Goal: Browse casually: Explore the website without a specific task or goal

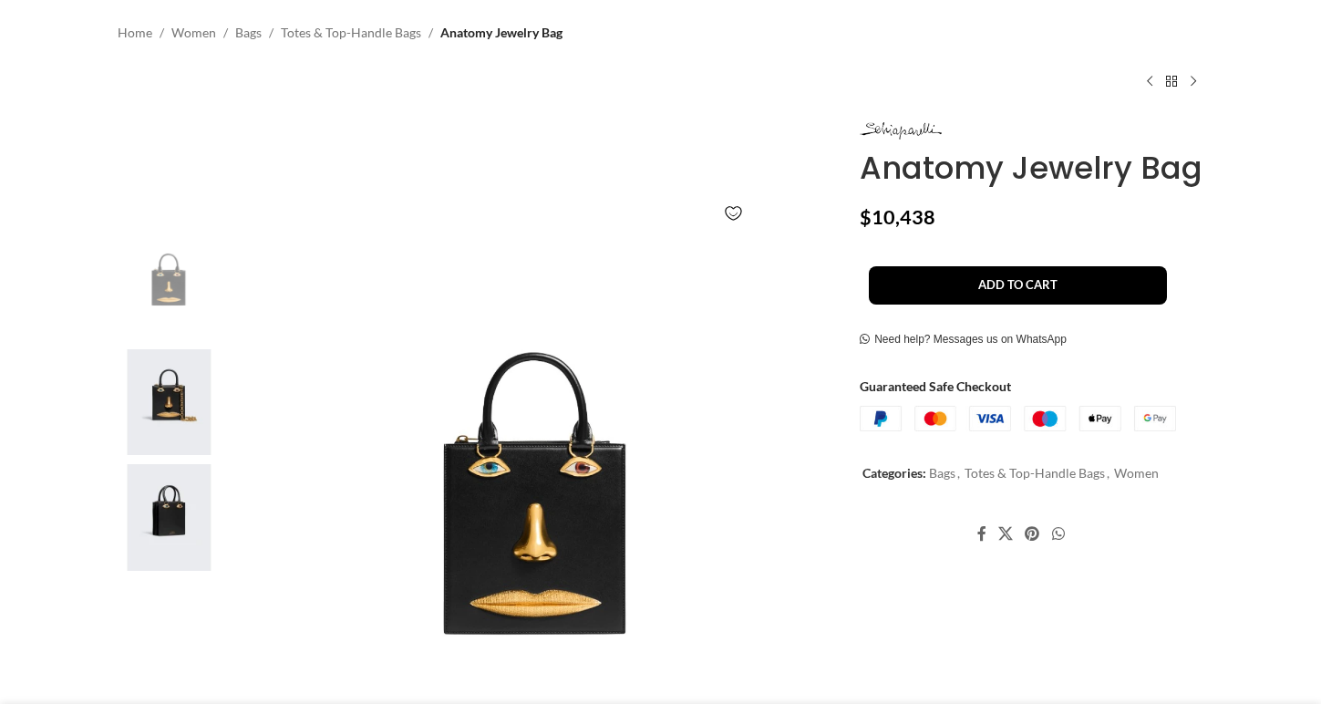
scroll to position [189, 0]
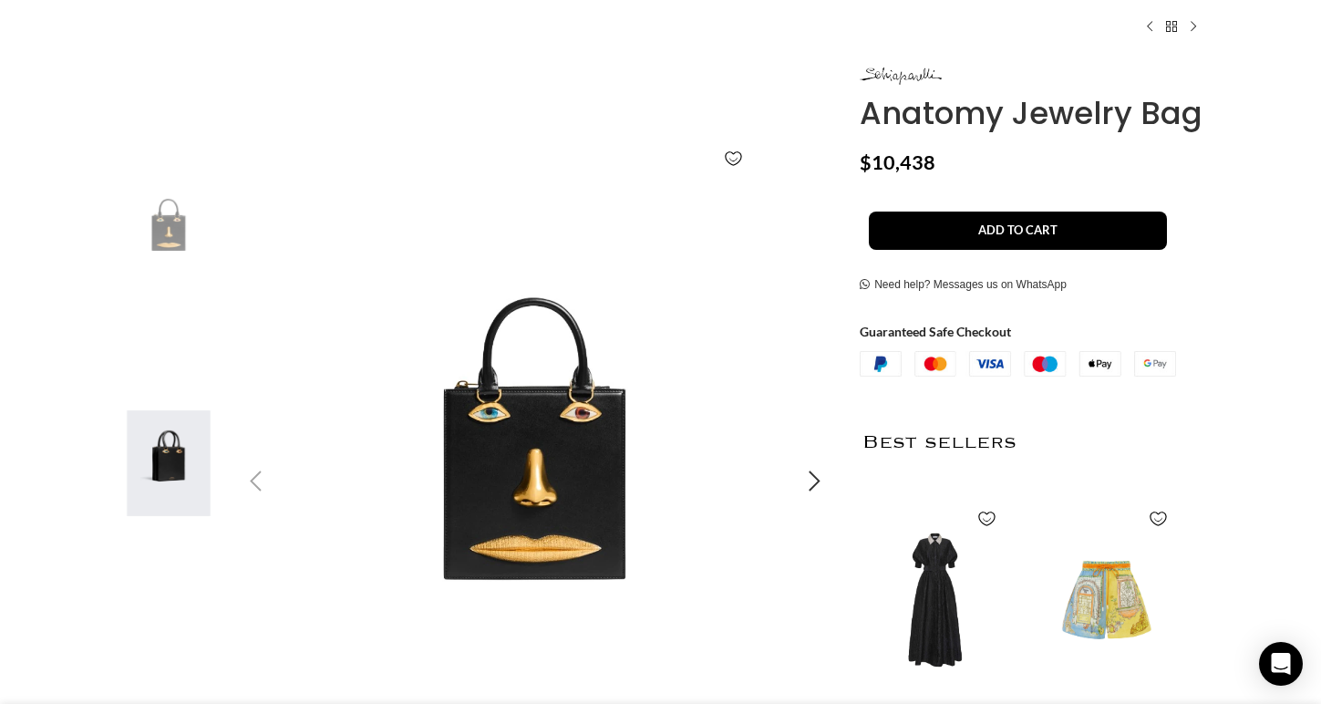
click at [559, 481] on img "1 / 3" at bounding box center [535, 481] width 605 height 605
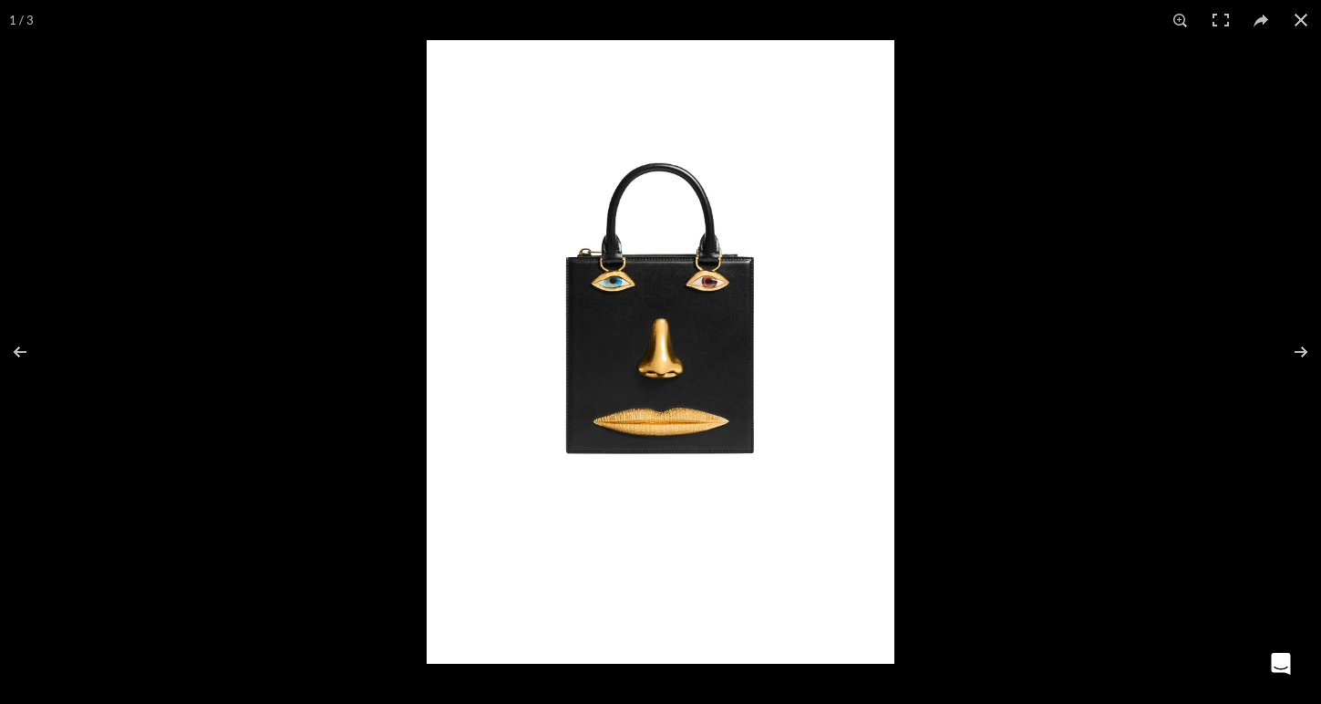
click at [658, 395] on img at bounding box center [661, 352] width 468 height 624
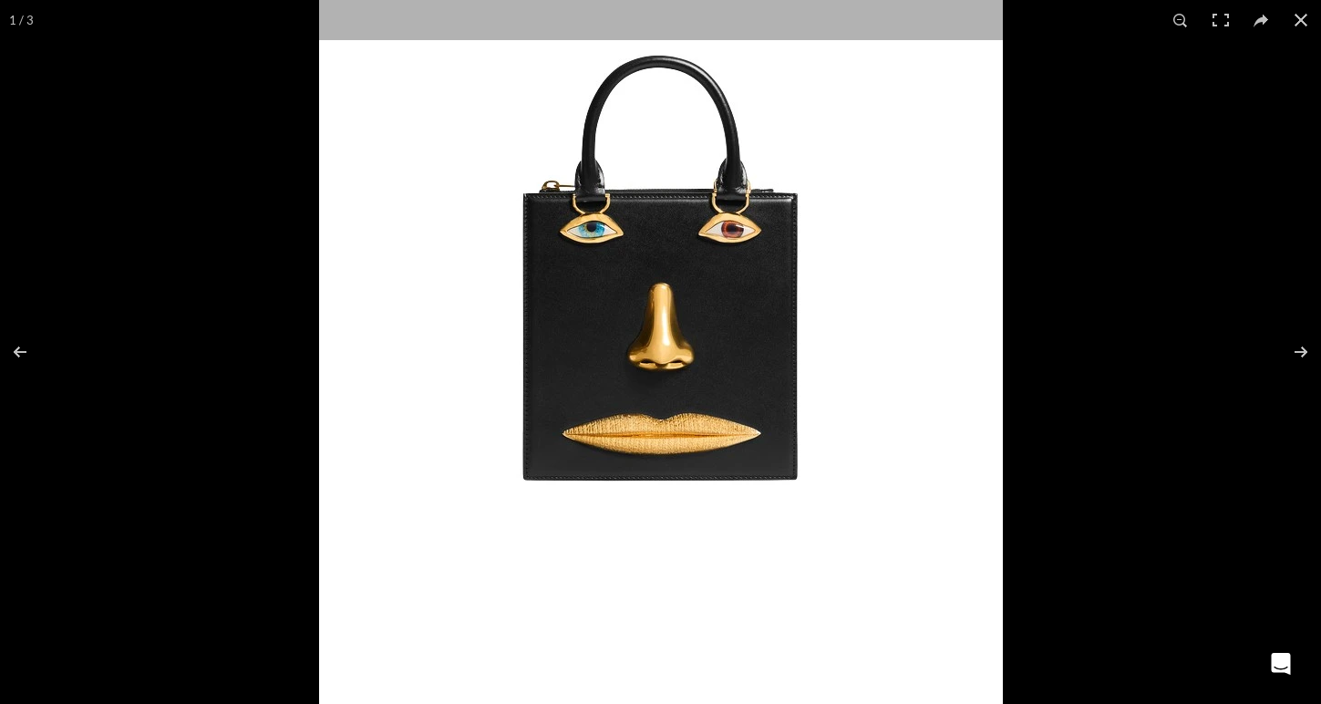
click at [658, 395] on img at bounding box center [661, 332] width 684 height 912
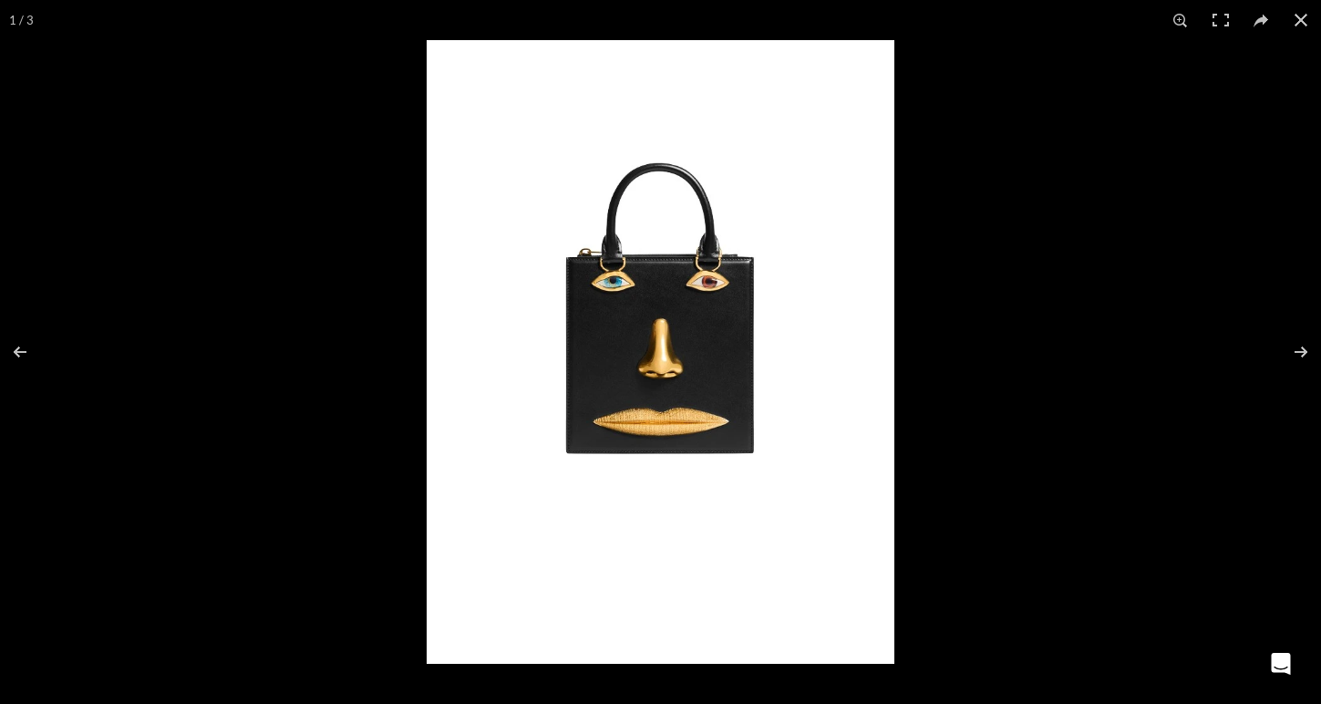
click at [658, 395] on img at bounding box center [661, 352] width 468 height 624
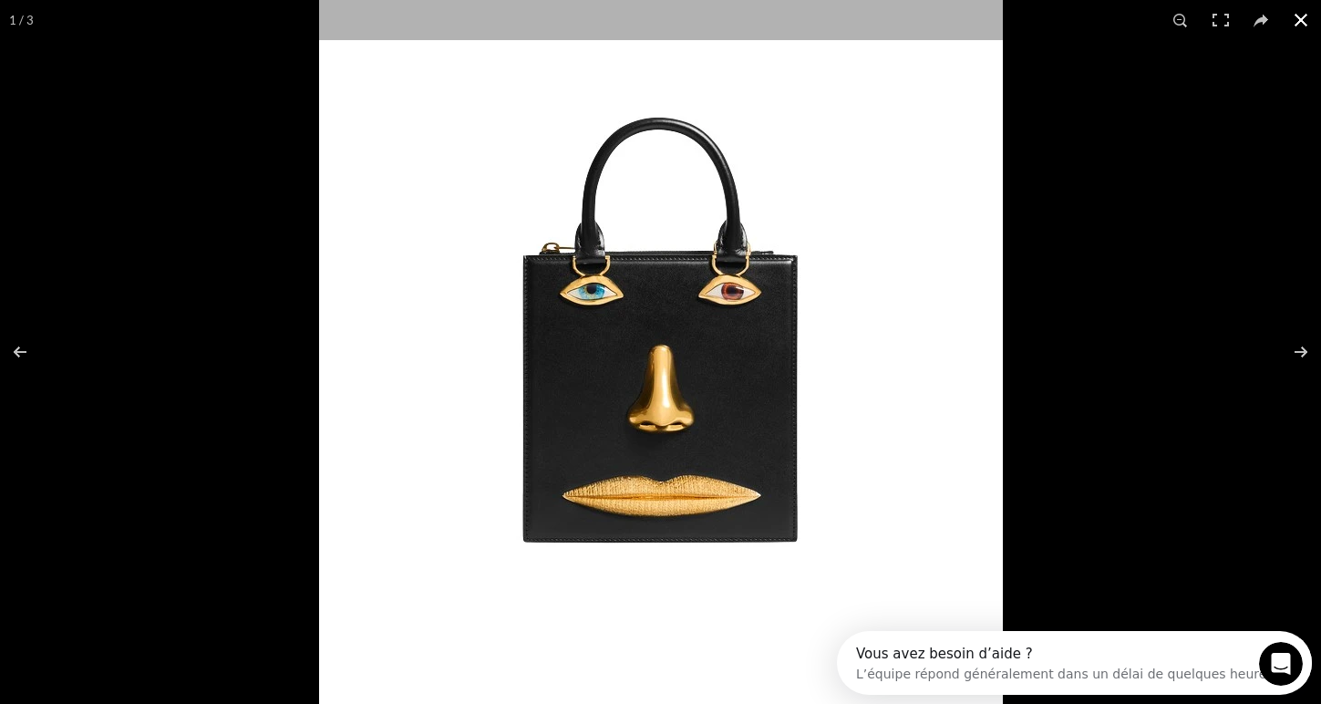
scroll to position [0, 191]
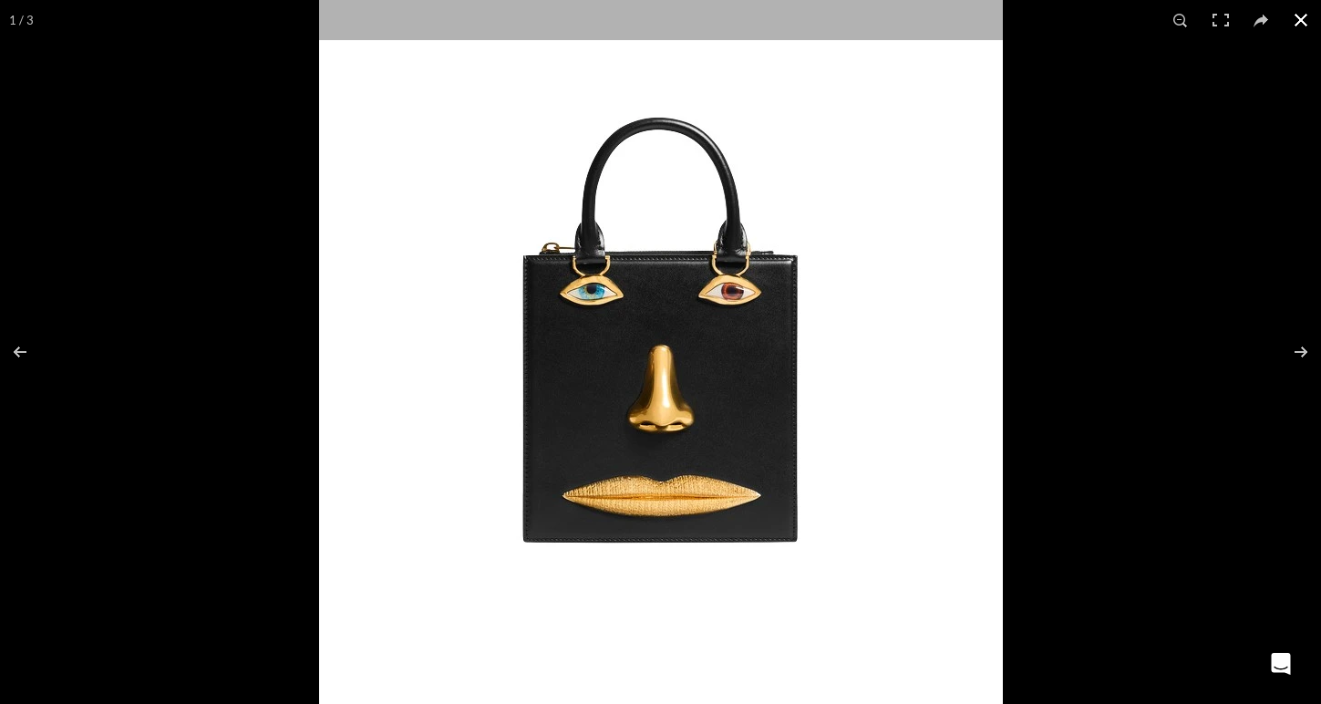
click at [1304, 19] on button at bounding box center [1301, 20] width 40 height 40
